Goal: Find specific fact: Find specific fact

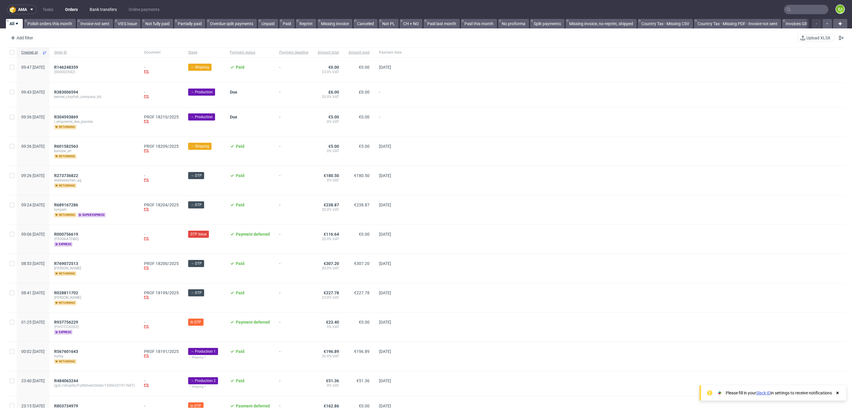
click at [96, 11] on link "Bank transfers" at bounding box center [103, 9] width 34 height 9
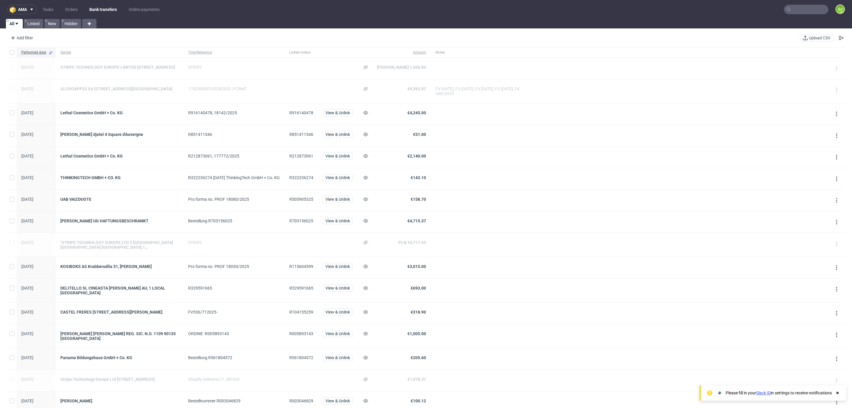
scroll to position [359, 0]
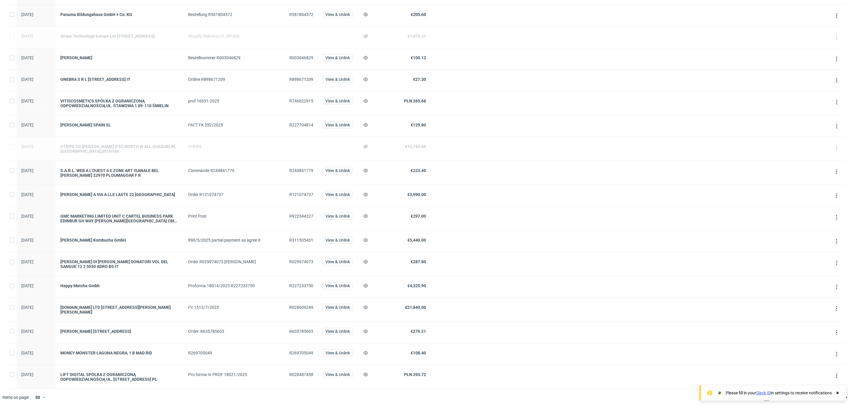
click at [313, 305] on span "R028609249" at bounding box center [301, 307] width 24 height 5
copy span "R028609249"
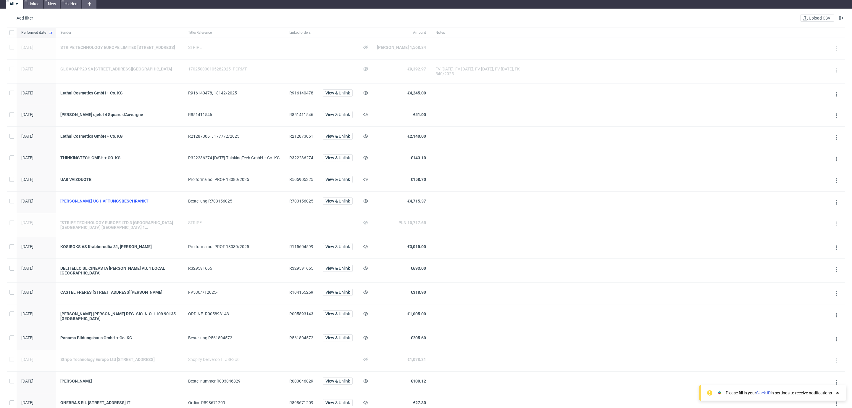
click at [85, 203] on div "[PERSON_NAME] UG HAFTUNGSBESCHRANKT" at bounding box center [119, 201] width 118 height 5
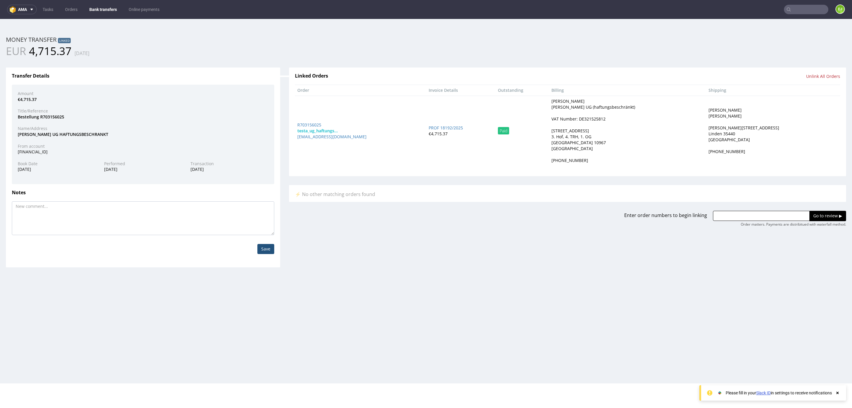
click at [604, 117] on div "VAT Number: DE321525812" at bounding box center [579, 119] width 54 height 6
copy div "DE321525812"
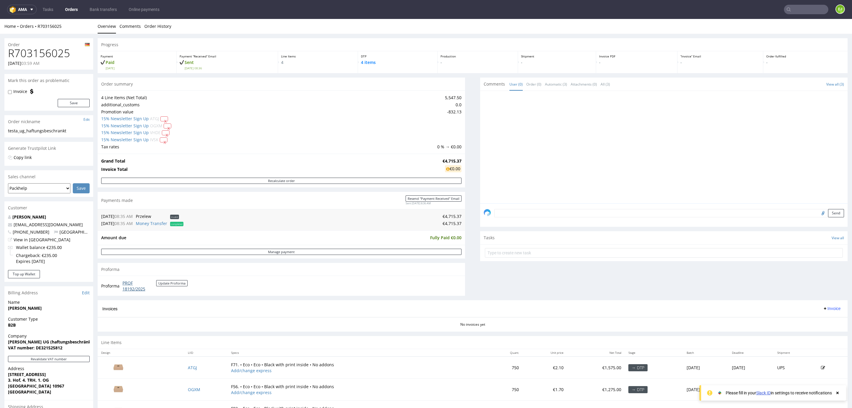
click at [133, 286] on link "PROF 18192/2025" at bounding box center [139, 286] width 34 height 12
click at [94, 12] on link "Bank transfers" at bounding box center [103, 9] width 34 height 9
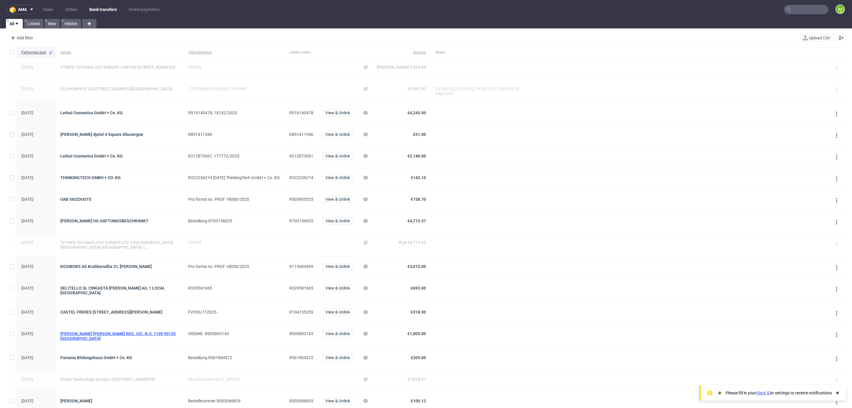
click at [154, 338] on div "[PERSON_NAME] [PERSON_NAME] REG. SIC. N.O. 1109 90135 [GEOGRAPHIC_DATA]" at bounding box center [119, 335] width 118 height 9
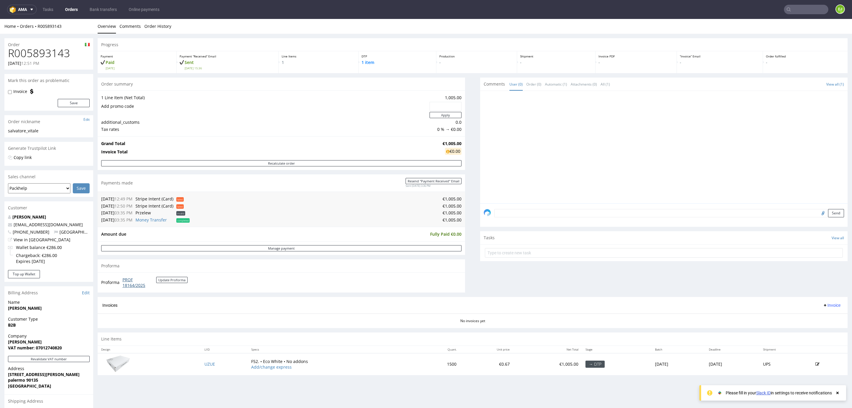
click at [129, 288] on link "PROF 18164/2025" at bounding box center [139, 283] width 34 height 12
click at [98, 10] on link "Bank transfers" at bounding box center [103, 9] width 34 height 9
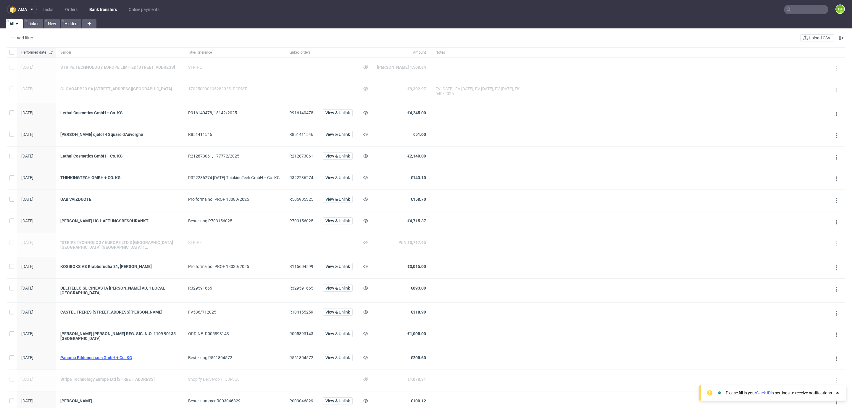
click at [95, 360] on div "Panama Bildungshaus GmbH + Co. KG" at bounding box center [119, 357] width 118 height 5
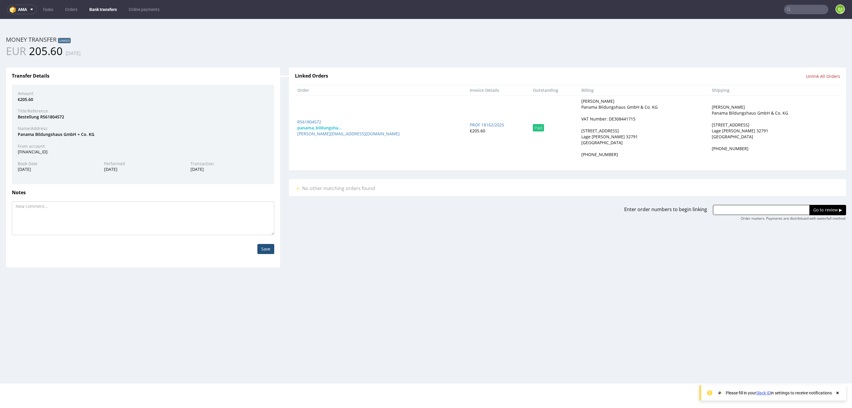
click at [581, 117] on div "VAT Number: DE308441715" at bounding box center [608, 119] width 54 height 6
copy div "DE308441715"
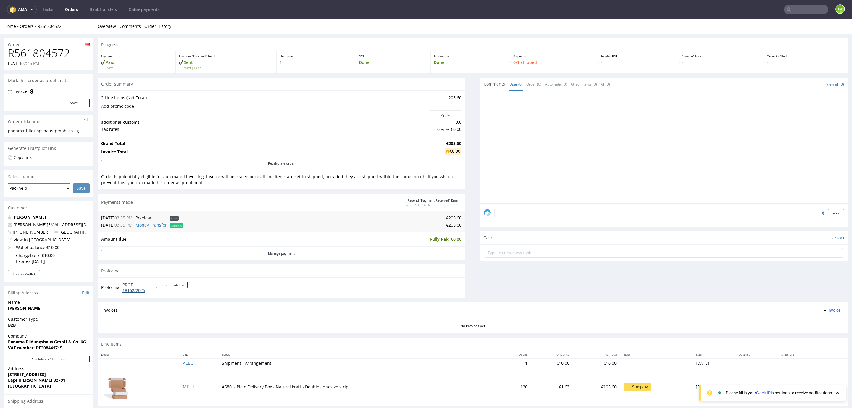
click at [136, 285] on link "PROF 18162/2025" at bounding box center [139, 288] width 34 height 12
click at [101, 11] on link "Bank transfers" at bounding box center [103, 9] width 34 height 9
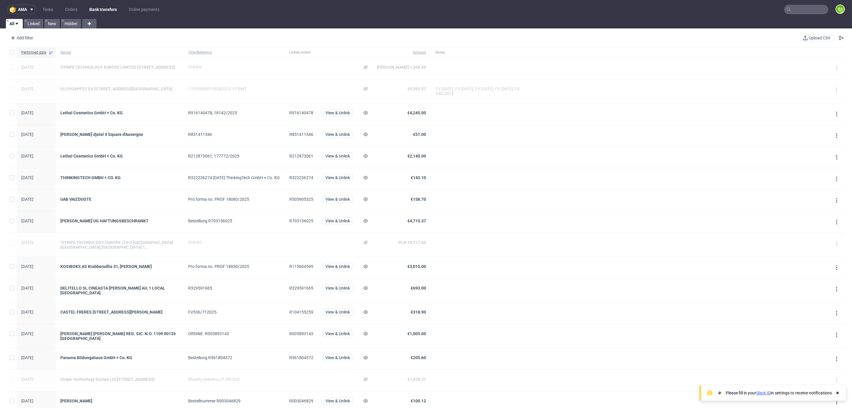
scroll to position [359, 0]
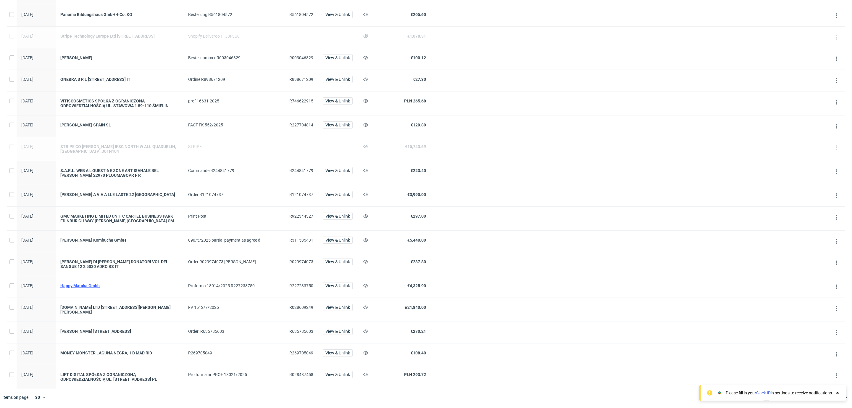
click at [96, 283] on div "Happy Matcha Gmbh" at bounding box center [119, 285] width 118 height 5
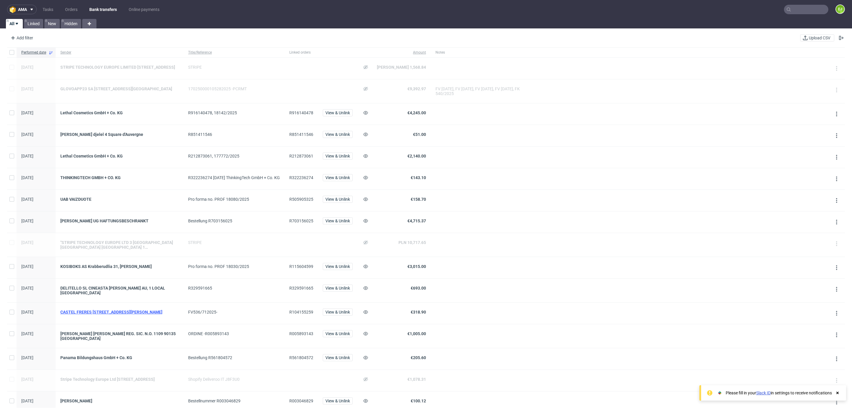
click at [124, 314] on div "CASTEL FRERES [STREET_ADDRESS][PERSON_NAME]" at bounding box center [119, 311] width 118 height 5
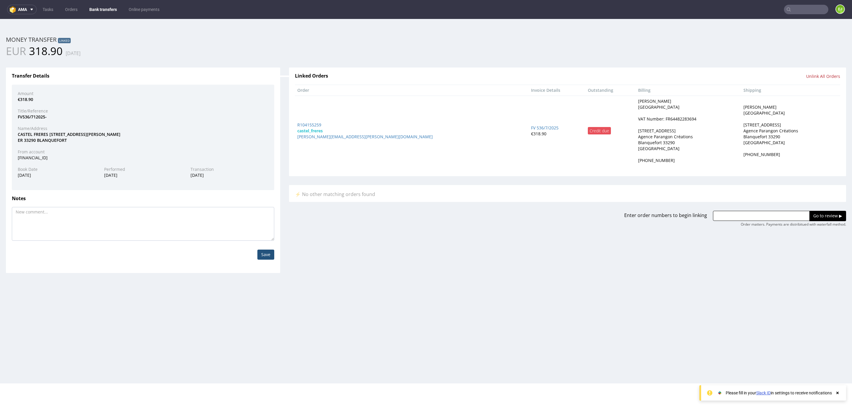
click at [638, 120] on div "VAT Number: FR64482283694" at bounding box center [667, 119] width 58 height 6
copy div "FR64482283694"
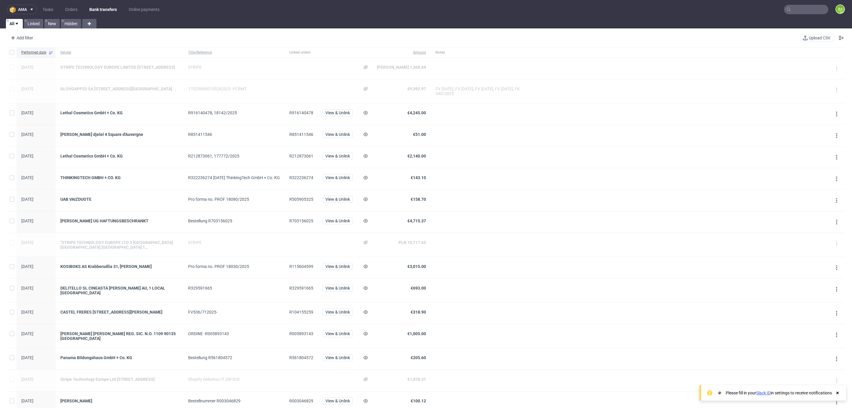
scroll to position [359, 0]
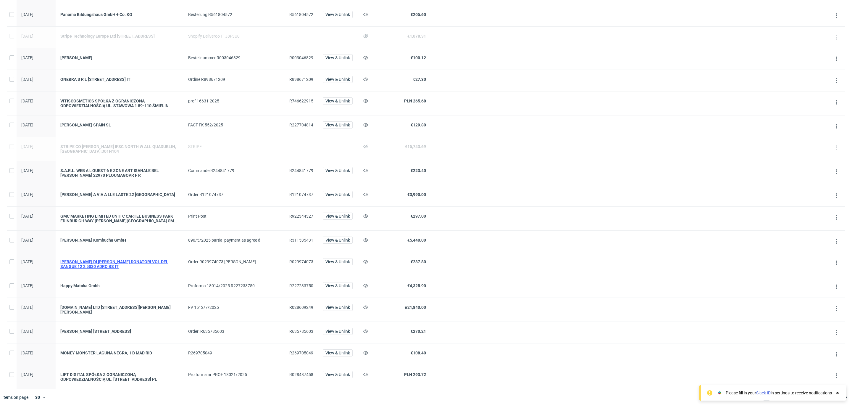
click at [109, 260] on div "[PERSON_NAME] DI [PERSON_NAME] DONATORI VOL DEL SANGUE 12 2 5030 ADRO BS IT" at bounding box center [119, 263] width 118 height 9
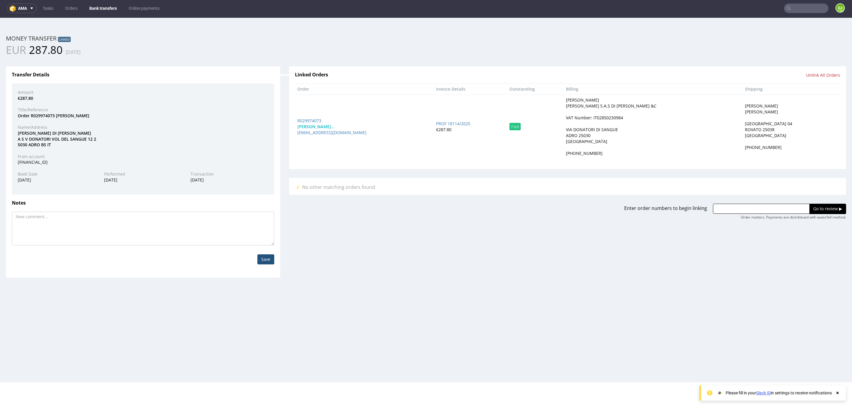
click at [593, 120] on div "VAT Number: IT02850230984" at bounding box center [594, 118] width 57 height 6
copy div "IT02850230984"
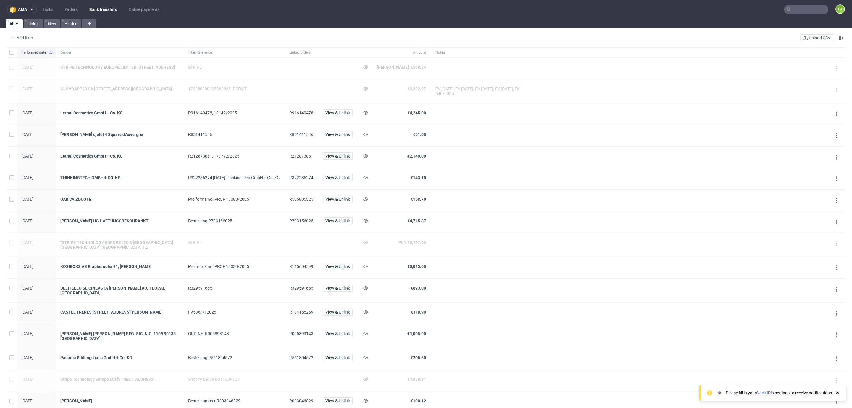
scroll to position [344, 0]
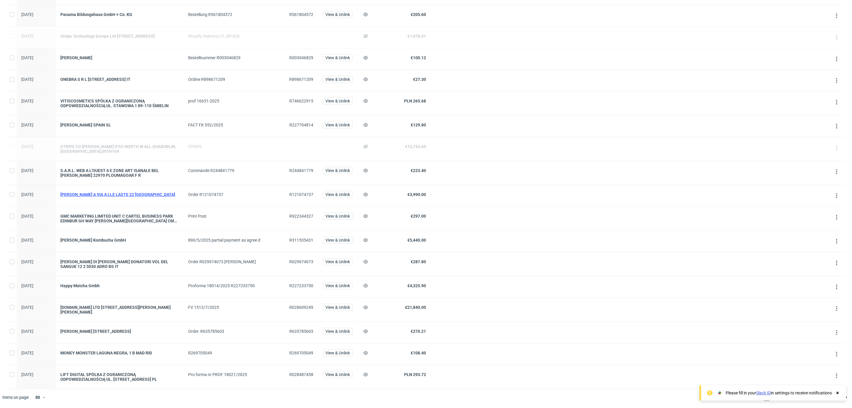
click at [120, 197] on div "[PERSON_NAME] A VIA A LLE LASTE 22 [GEOGRAPHIC_DATA]" at bounding box center [119, 194] width 118 height 5
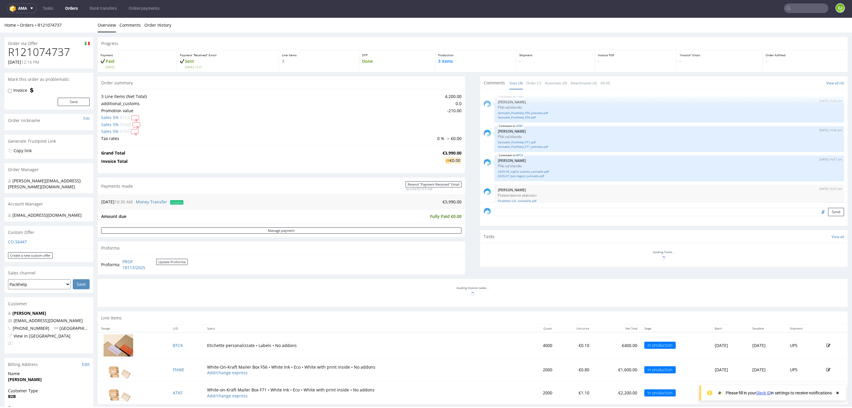
scroll to position [7, 0]
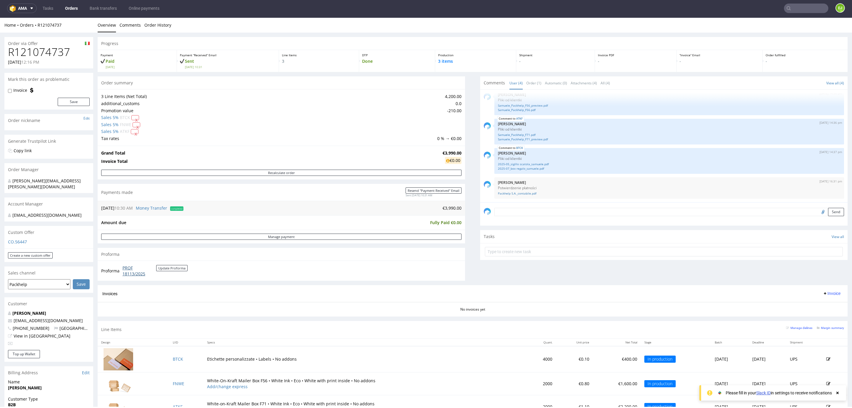
click at [139, 272] on link "PROF 18113/2025" at bounding box center [139, 271] width 34 height 12
click at [101, 5] on link "Bank transfers" at bounding box center [103, 8] width 34 height 9
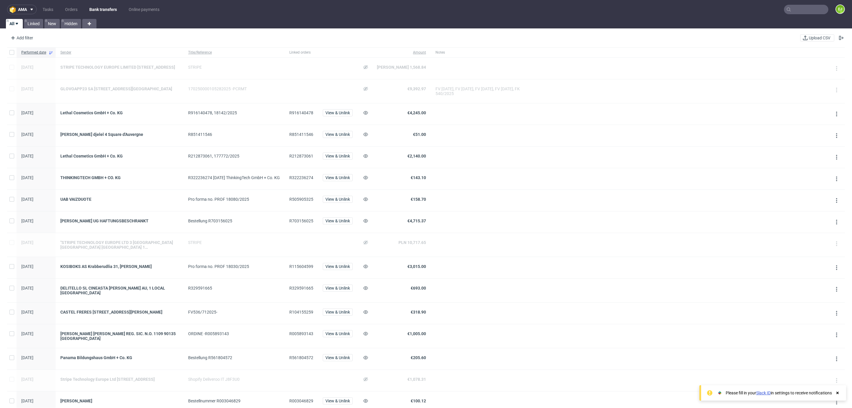
scroll to position [359, 0]
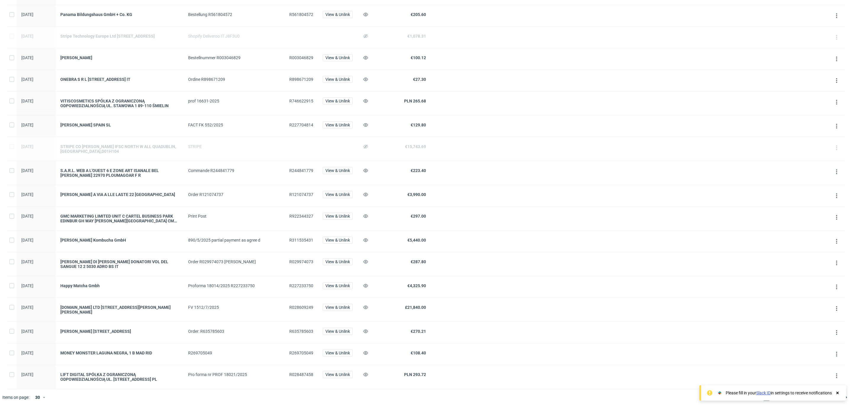
click at [304, 214] on span "R922344327" at bounding box center [301, 216] width 24 height 5
copy span "R922344327"
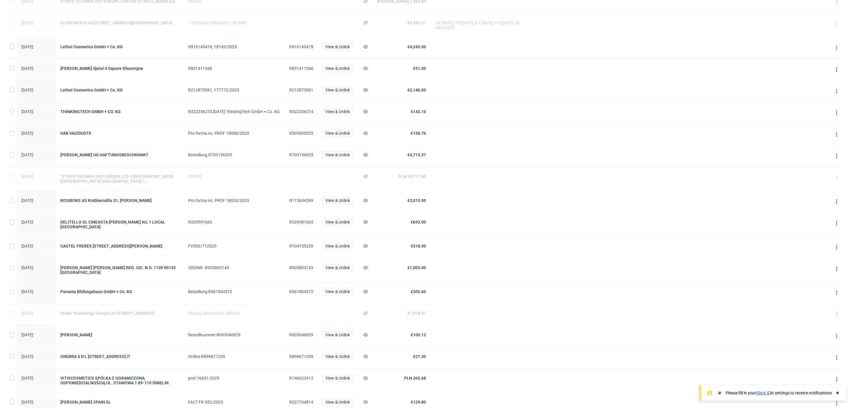
click at [303, 203] on span "R115604599" at bounding box center [301, 200] width 24 height 5
copy span "R115604599"
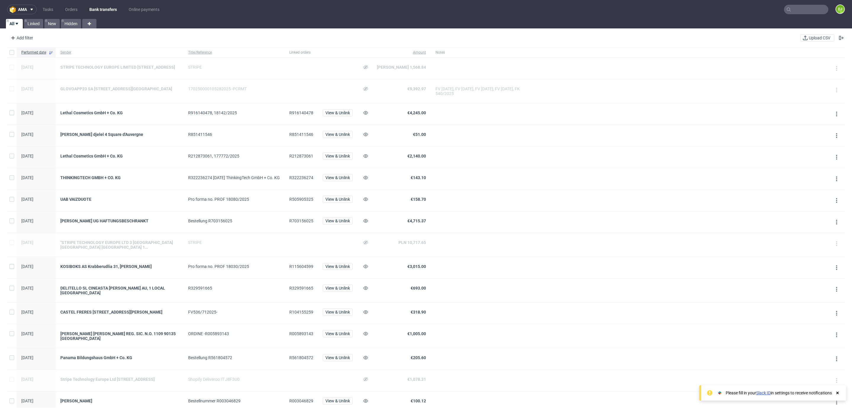
scroll to position [359, 0]
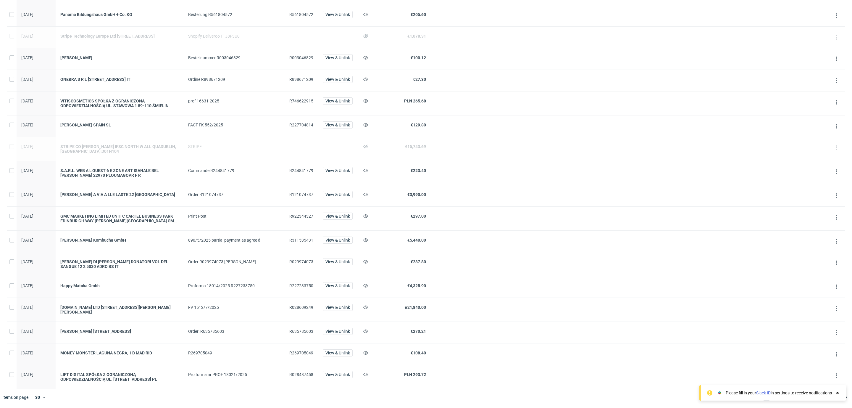
click at [308, 238] on span "R311535431" at bounding box center [301, 240] width 24 height 5
copy span "R311535431"
click at [317, 278] on div "R227233750" at bounding box center [301, 286] width 33 height 21
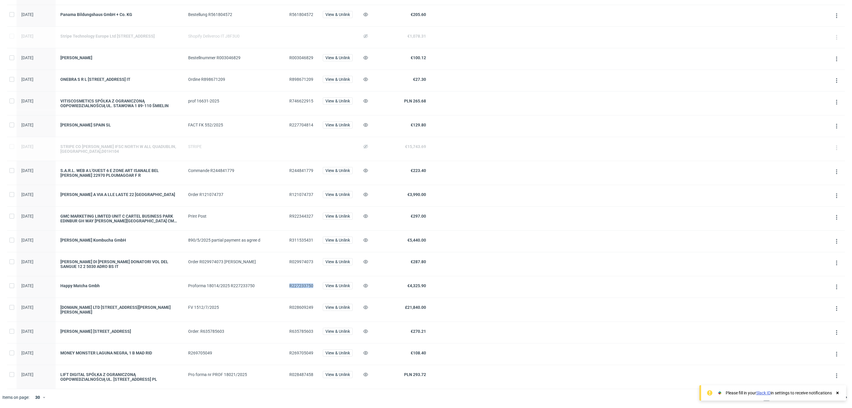
copy span "R227233750"
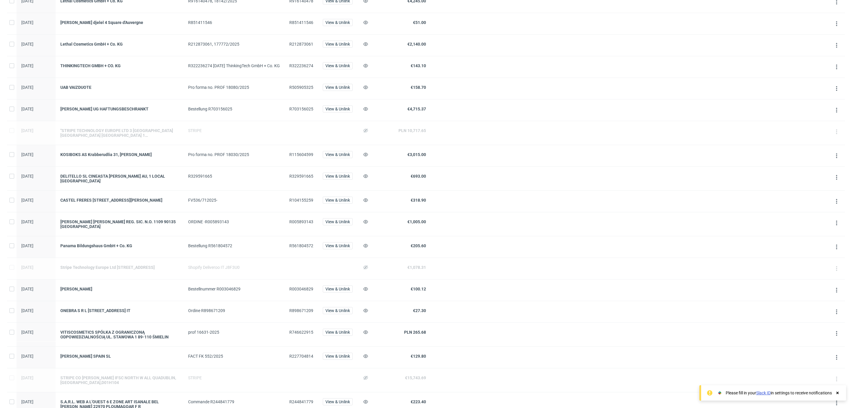
click at [307, 202] on span "R104155259" at bounding box center [301, 200] width 24 height 5
copy span "R104155259"
click at [305, 358] on span "R227704814" at bounding box center [301, 356] width 24 height 5
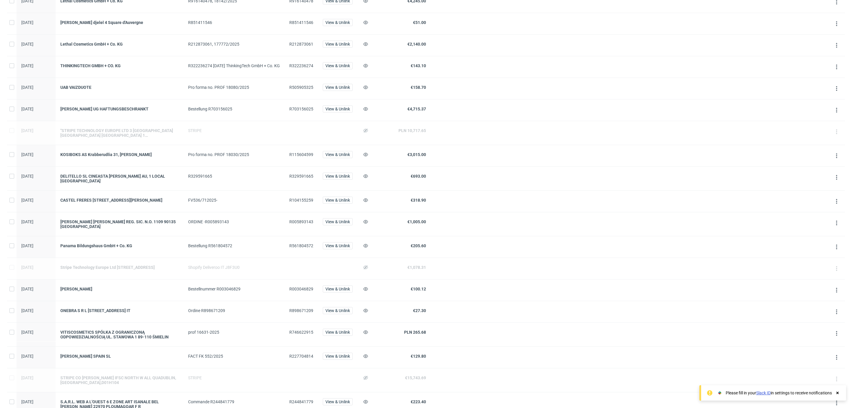
scroll to position [359, 0]
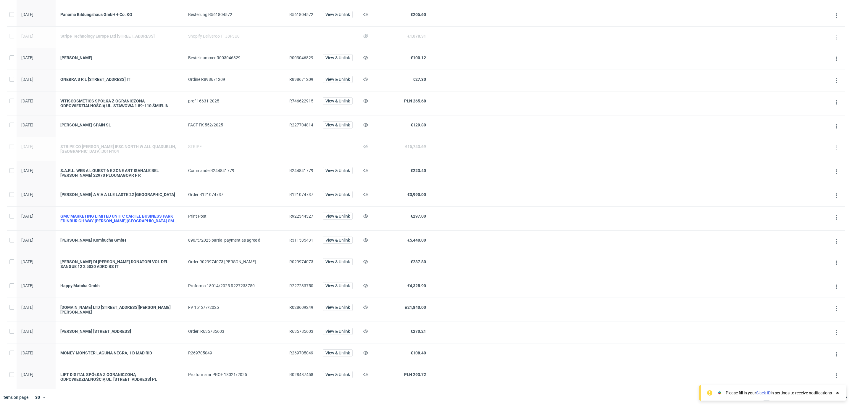
click at [101, 215] on div "GMC MARKETING LIMITED UNIT C CARTEL BUSINESS PARK EDINBUR GH WAY [PERSON_NAME][…" at bounding box center [119, 218] width 118 height 9
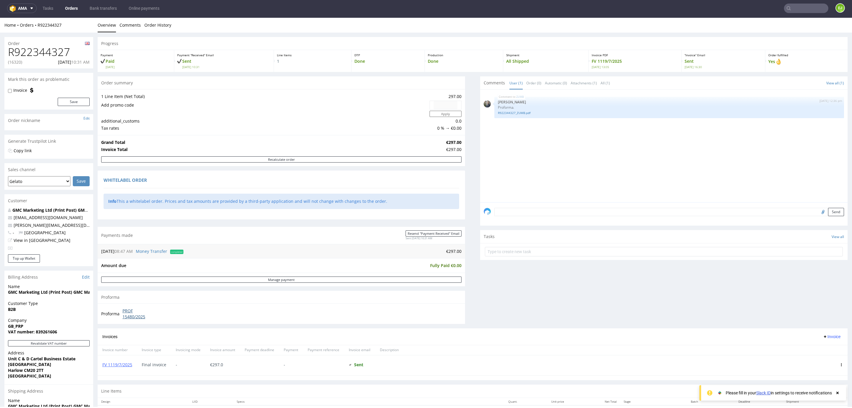
click at [136, 319] on link "PROF 15480/2025" at bounding box center [139, 314] width 34 height 12
click at [117, 366] on link "FV 1119/7/2025" at bounding box center [117, 365] width 30 height 6
click at [110, 4] on link "Bank transfers" at bounding box center [103, 8] width 34 height 9
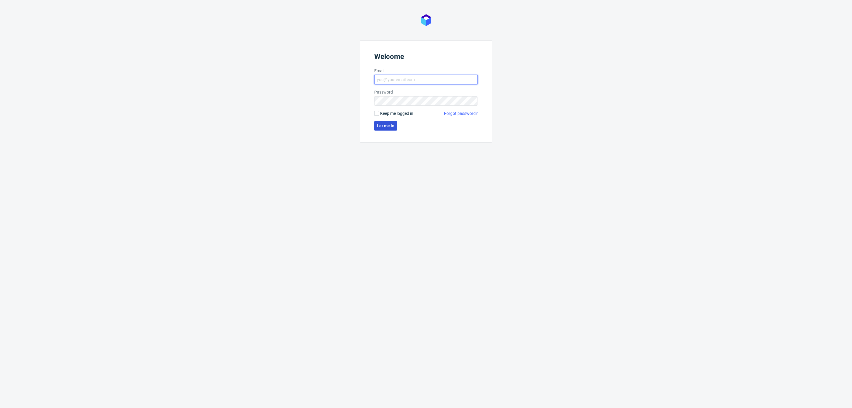
type input "ewelina.jasinska@packhelp.com"
click at [392, 122] on button "Let me in" at bounding box center [385, 125] width 23 height 9
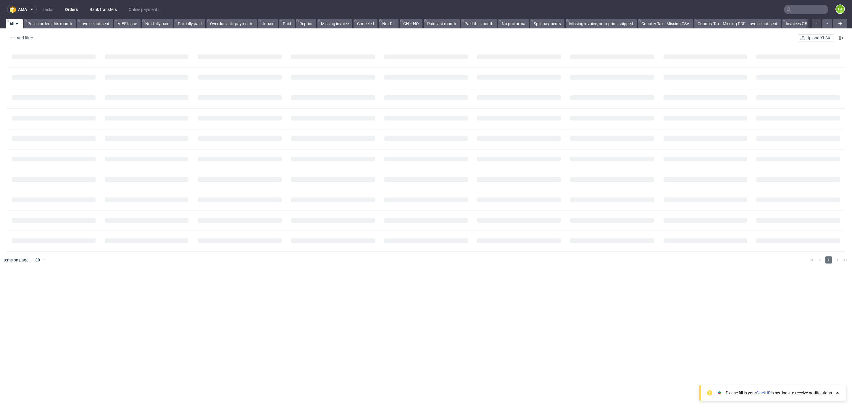
click at [115, 12] on link "Bank transfers" at bounding box center [103, 9] width 34 height 9
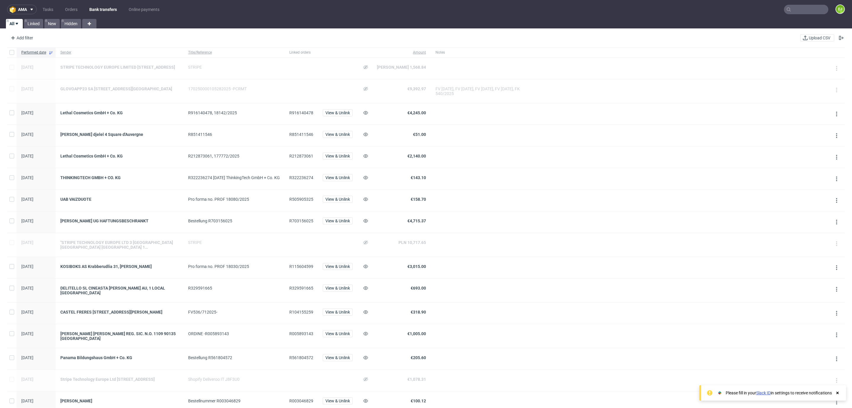
scroll to position [359, 0]
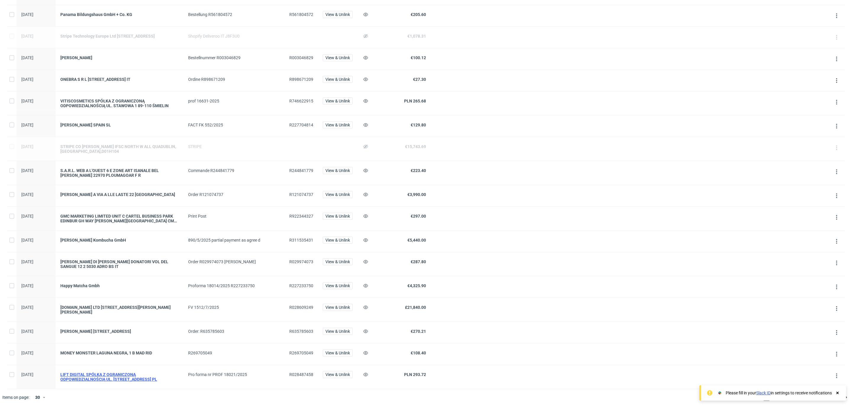
click at [140, 377] on div "LIFT DIGITAL SPÓŁKA Z OGRANICZONĄ ODPOWIEDZIALNOŚCIĄ UL. [STREET_ADDRESS] PL" at bounding box center [119, 376] width 118 height 9
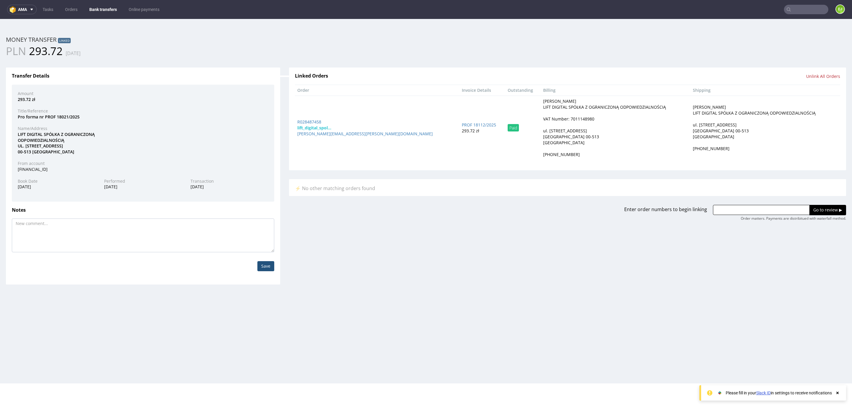
click at [543, 120] on div "VAT Number: 7011148980" at bounding box center [568, 119] width 51 height 6
copy div "7011148980"
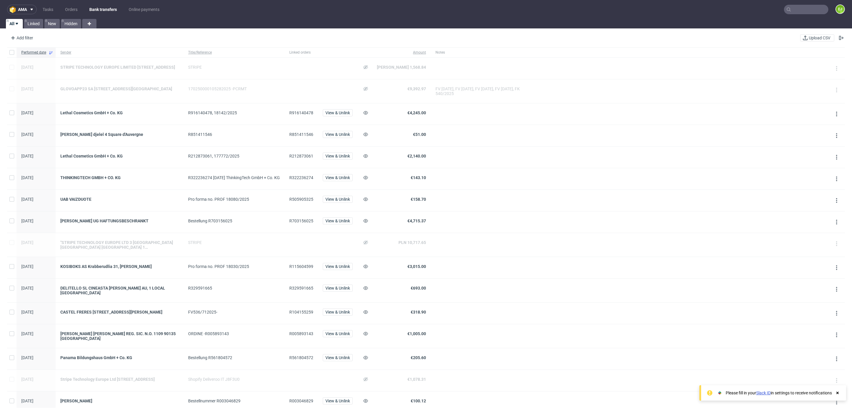
scroll to position [249, 0]
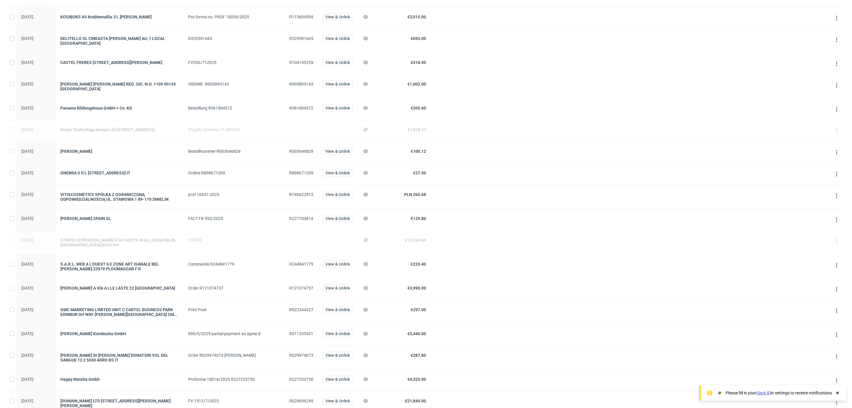
click at [312, 197] on span "R746622915" at bounding box center [301, 194] width 24 height 5
copy span "R746622915"
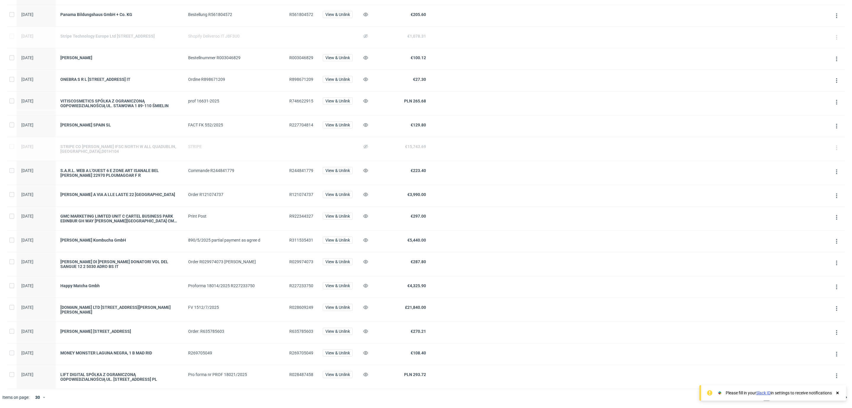
click at [304, 372] on span "R028487458" at bounding box center [301, 374] width 24 height 5
copy span "R028487458"
